Goal: Navigation & Orientation: Go to known website

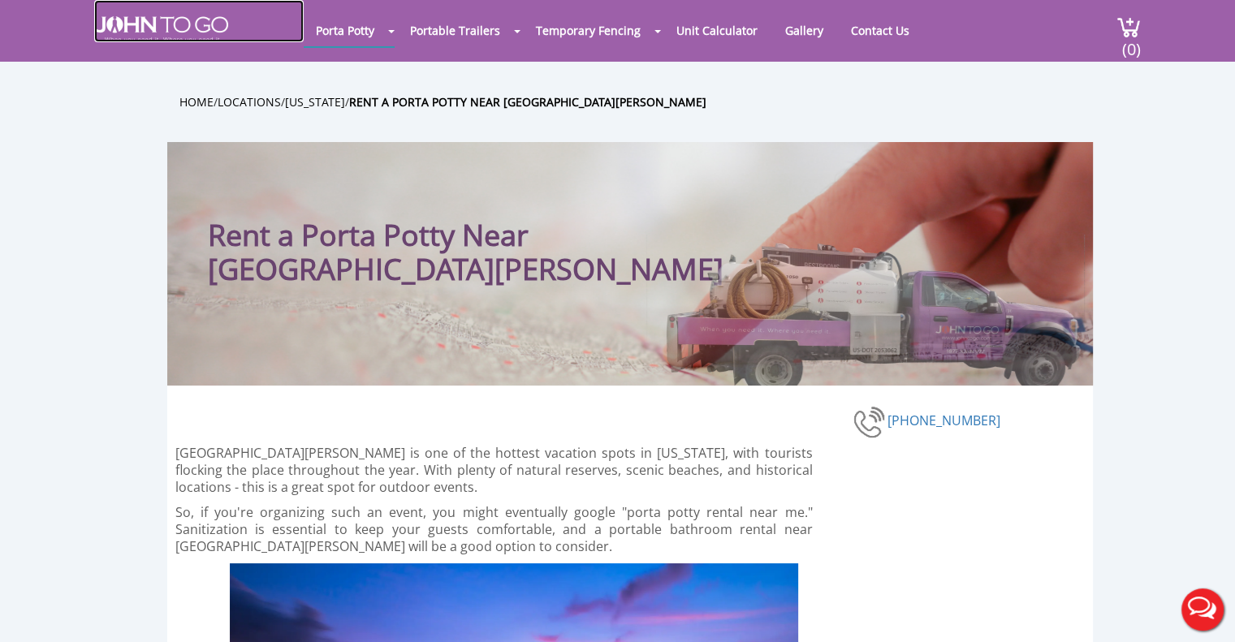
click at [183, 26] on img at bounding box center [161, 29] width 134 height 26
